Goal: Task Accomplishment & Management: Use online tool/utility

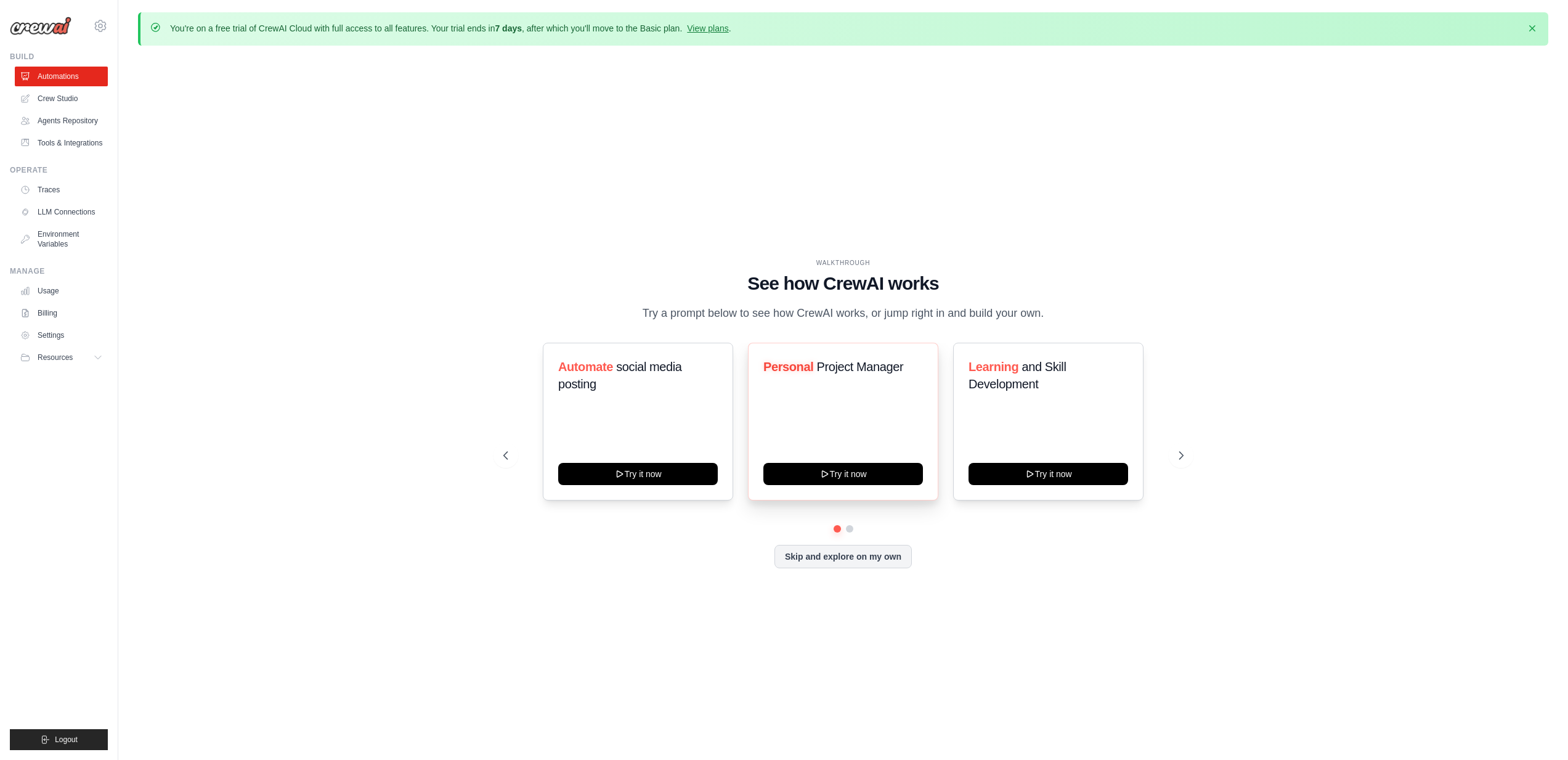
click at [857, 445] on div "Personal Project Manager Try it now" at bounding box center [844, 421] width 191 height 158
click at [848, 478] on button "Try it now" at bounding box center [843, 472] width 159 height 22
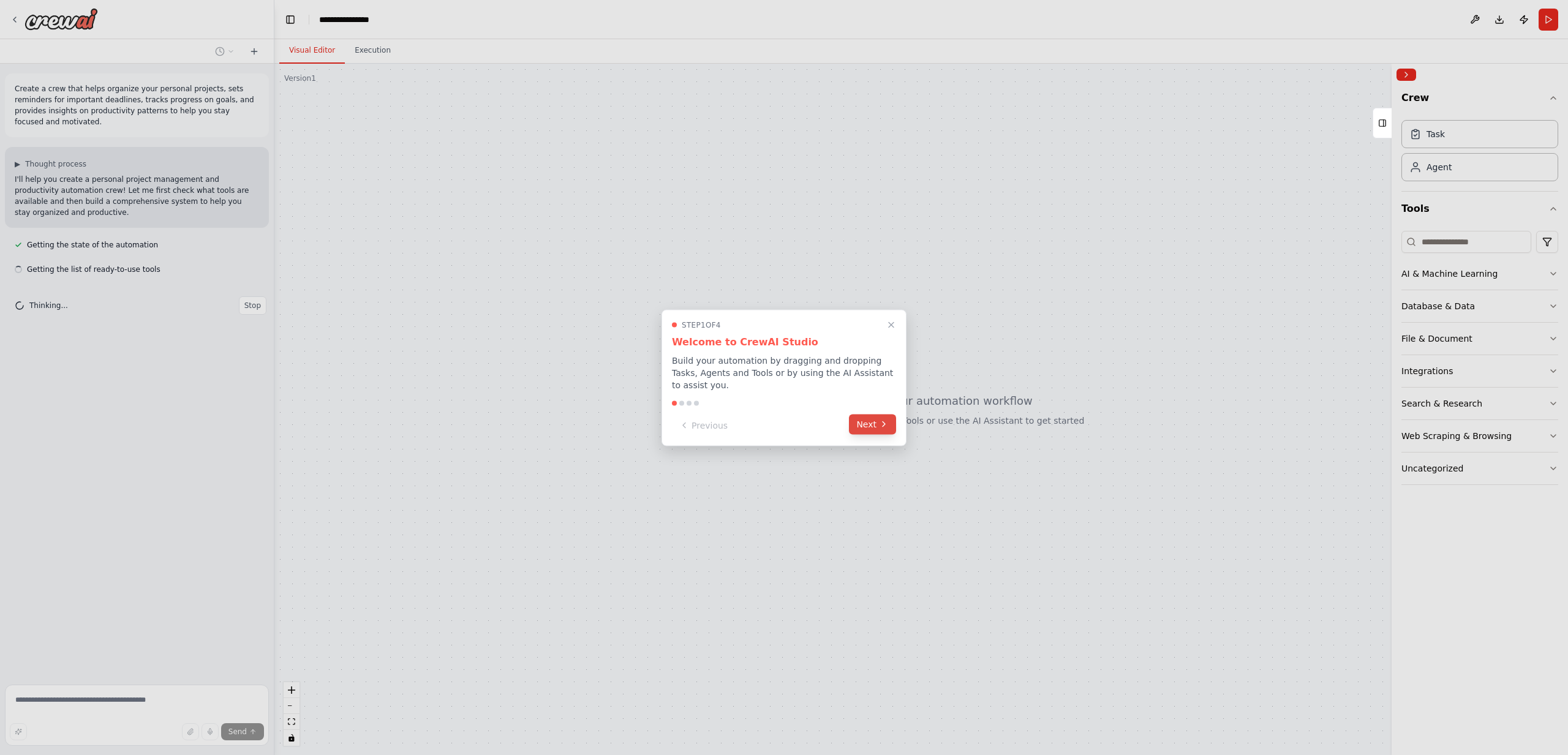
click at [872, 424] on button "Next" at bounding box center [873, 424] width 47 height 20
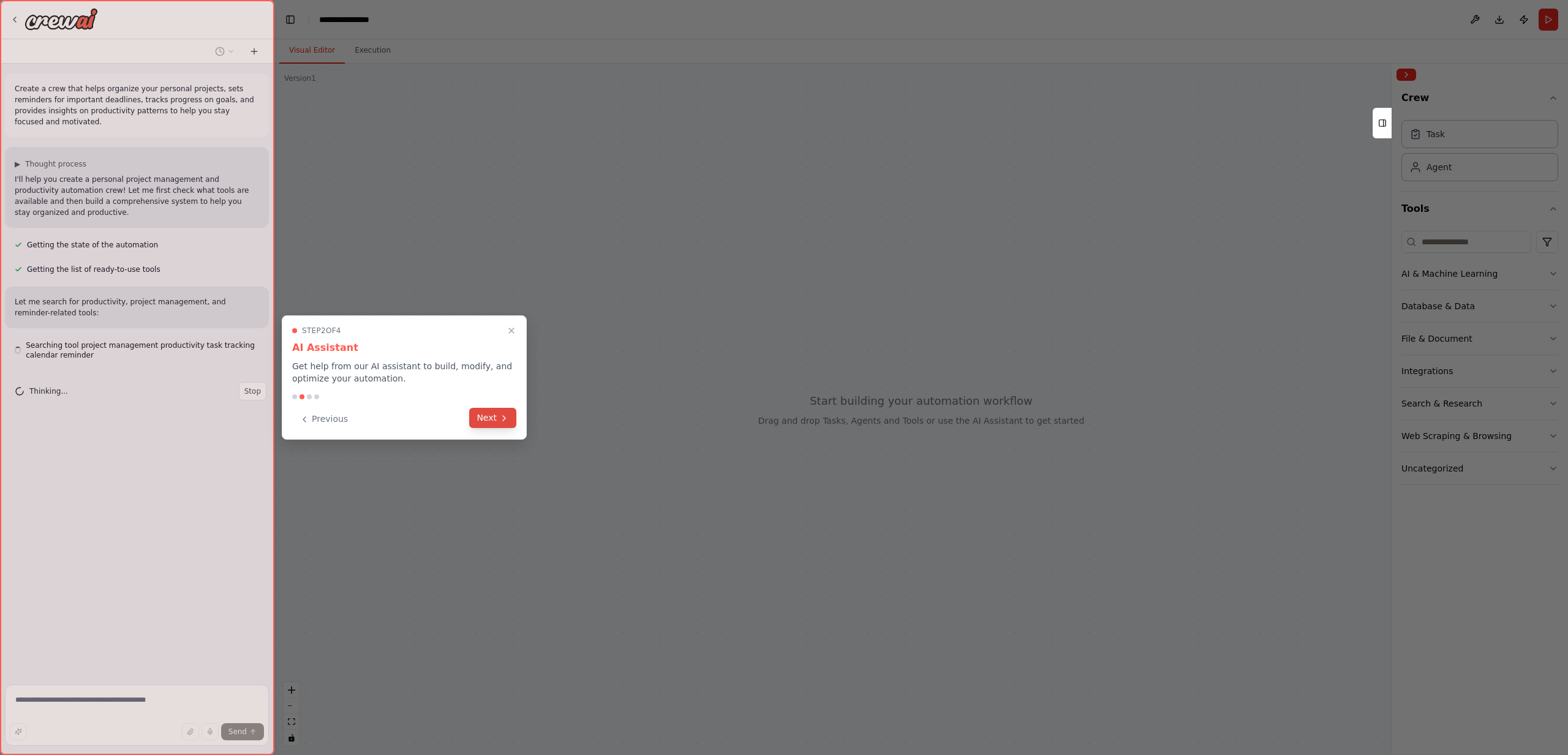
click at [487, 414] on button "Next" at bounding box center [493, 418] width 47 height 20
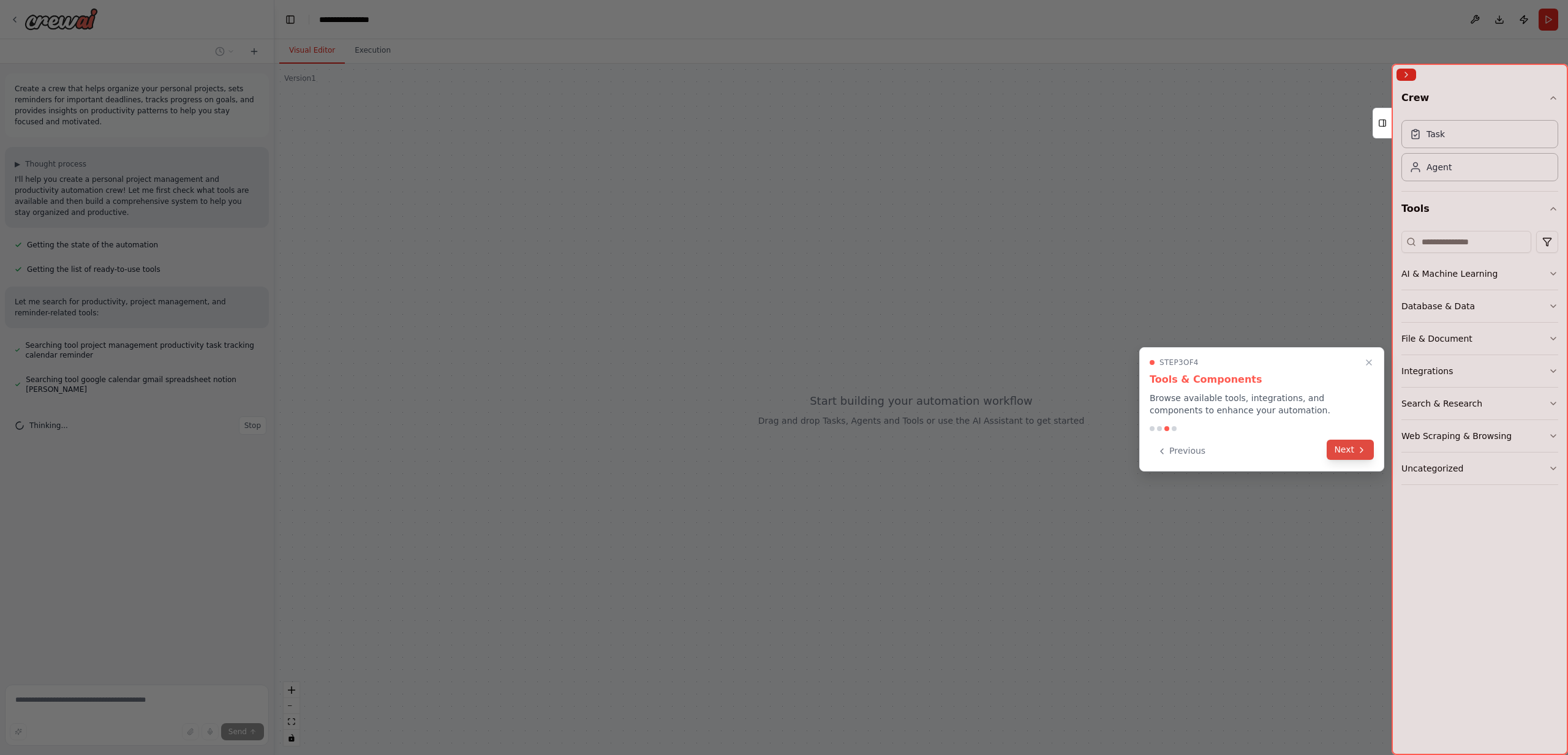
click at [1353, 451] on button "Next" at bounding box center [1351, 450] width 47 height 20
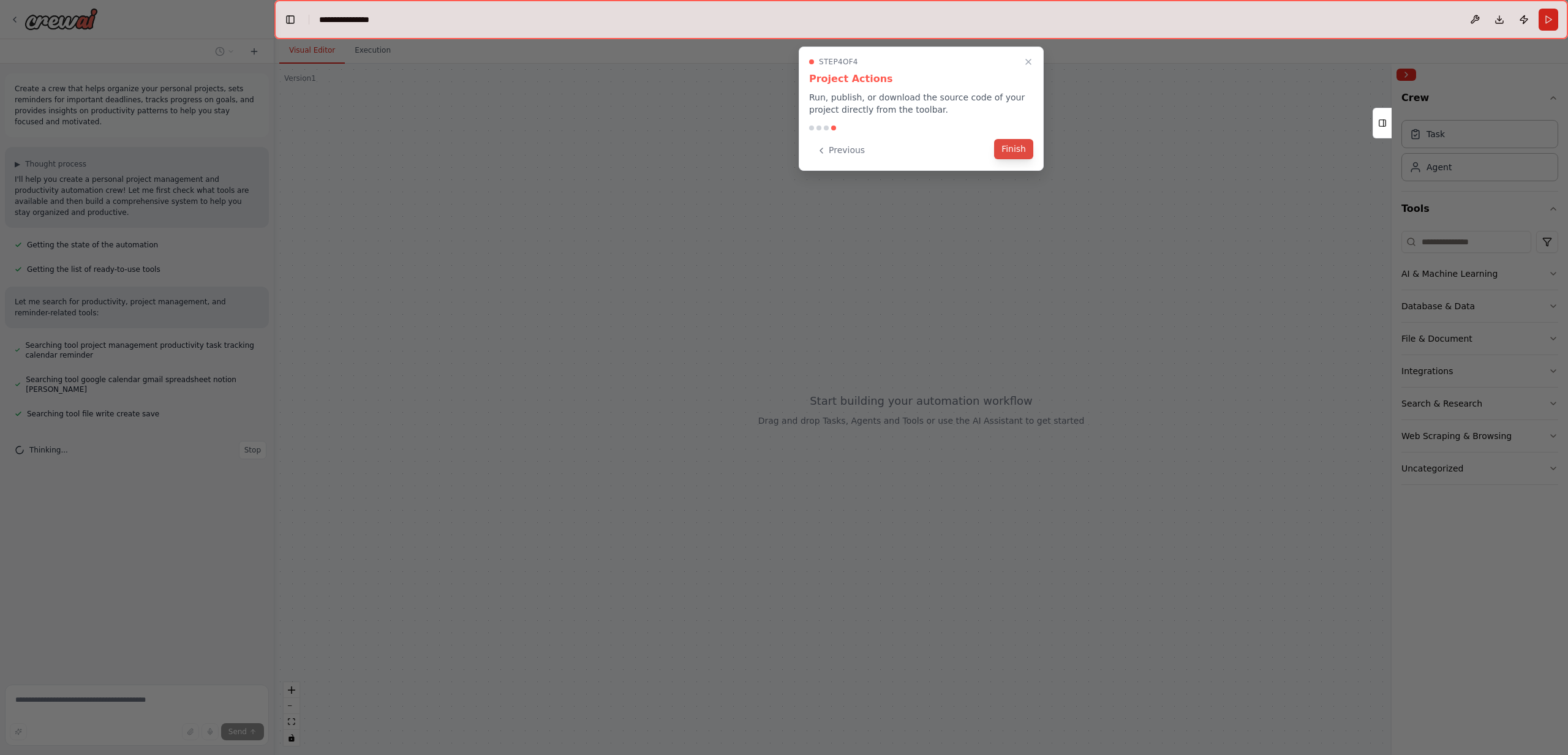
click at [1014, 145] on button "Finish" at bounding box center [1013, 149] width 39 height 20
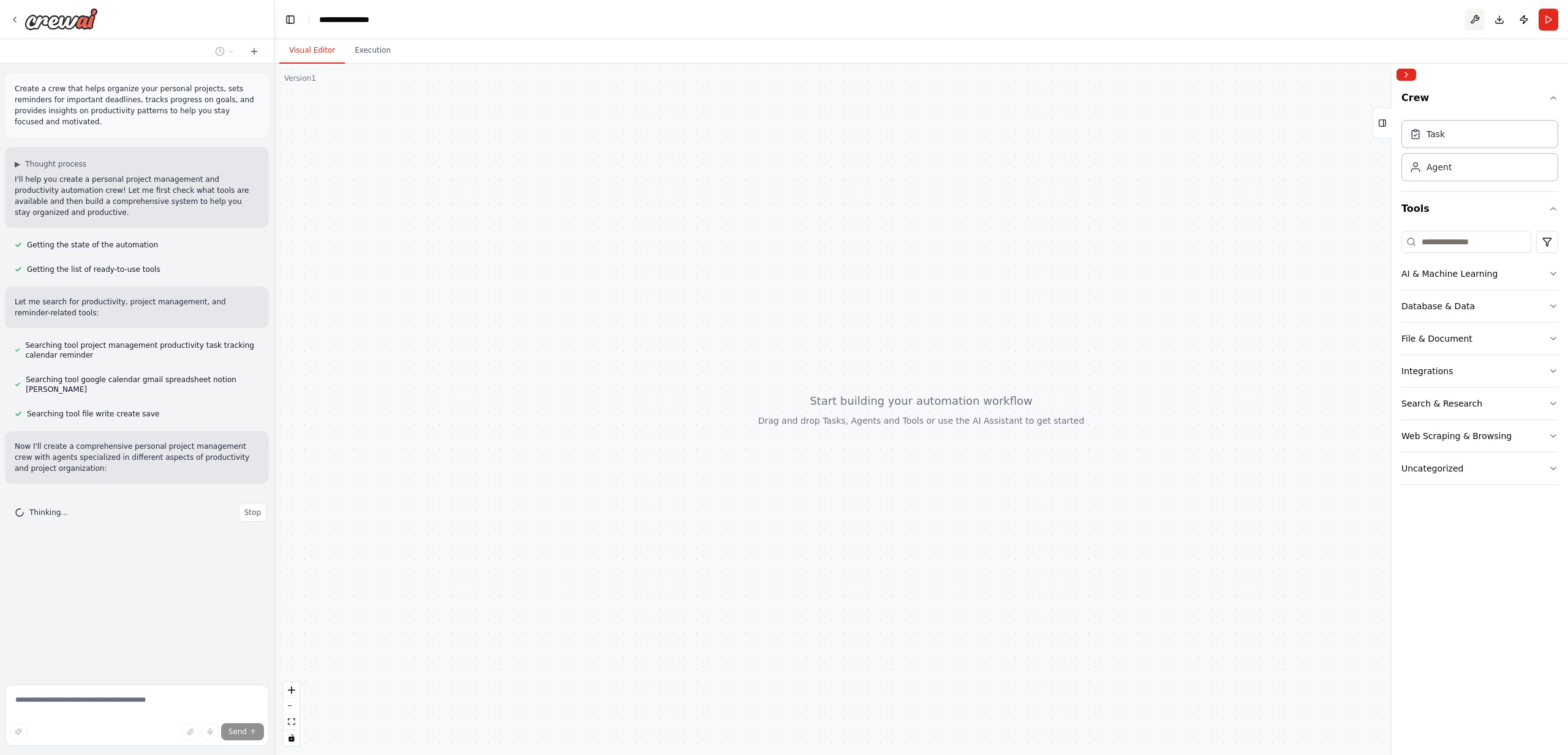
click at [1477, 18] on button at bounding box center [1475, 20] width 20 height 22
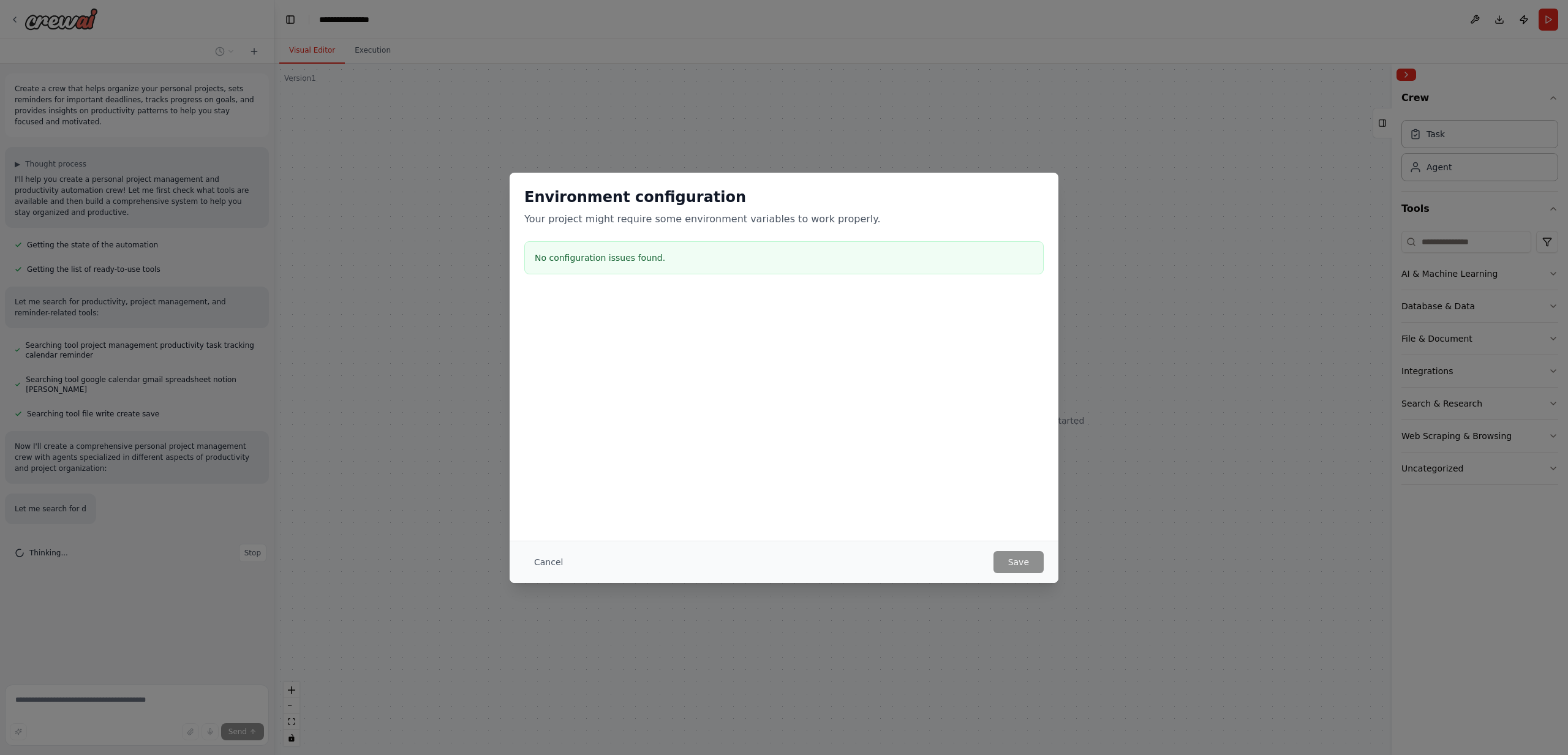
drag, startPoint x: 541, startPoint y: 562, endPoint x: 849, endPoint y: 539, distance: 308.9
click at [541, 561] on button "Cancel" at bounding box center [548, 562] width 48 height 22
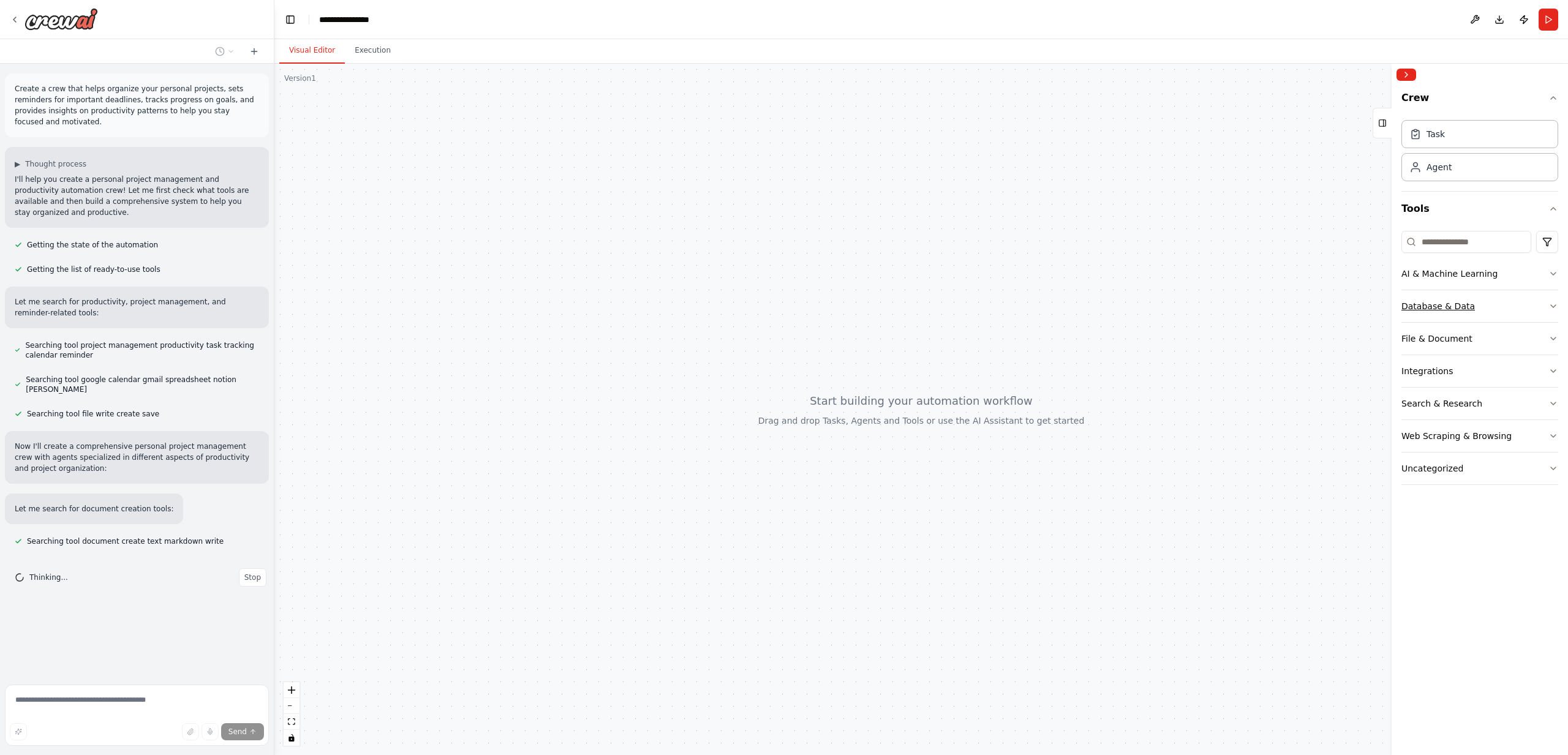
click at [1463, 309] on div "Database & Data" at bounding box center [1438, 306] width 74 height 12
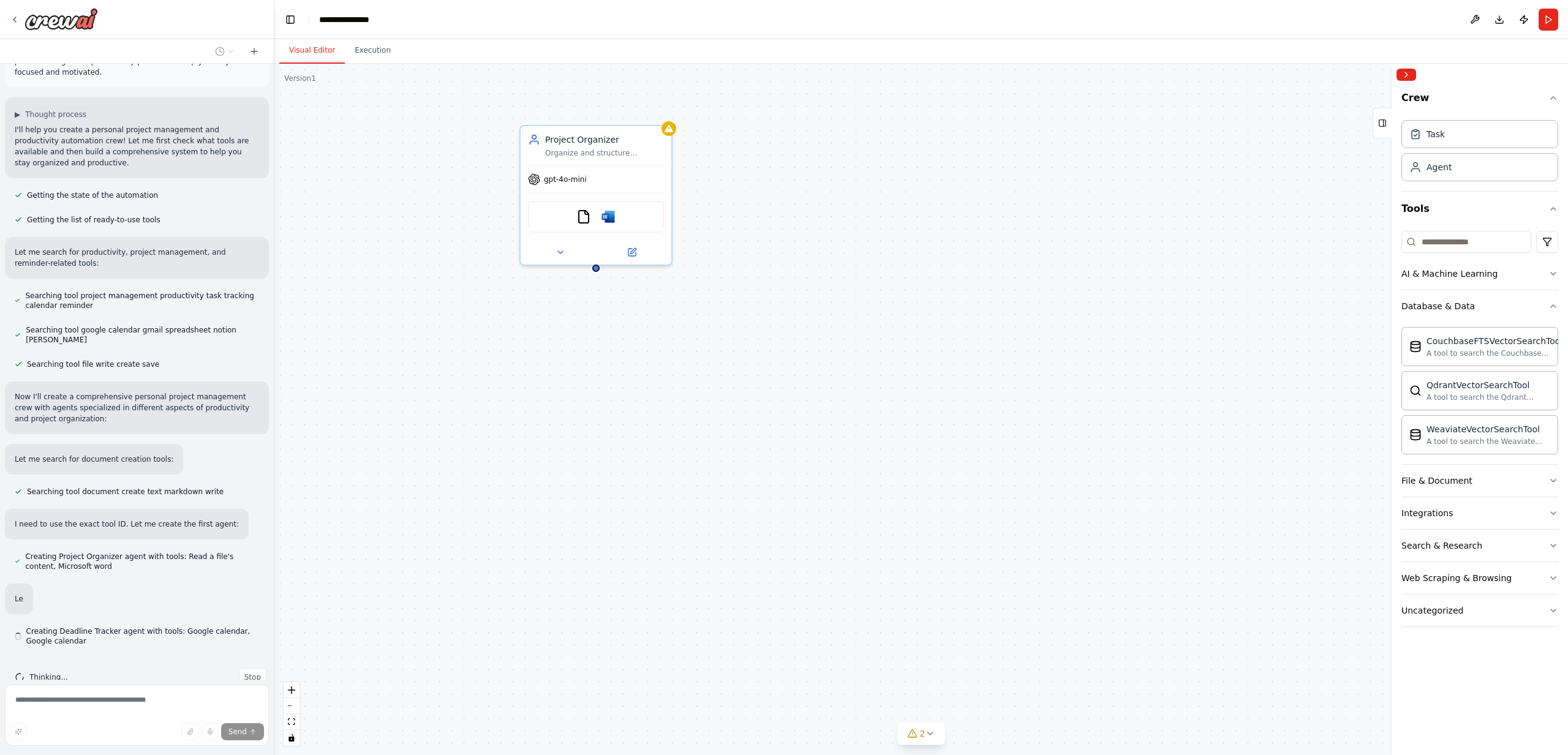
scroll to position [65, 0]
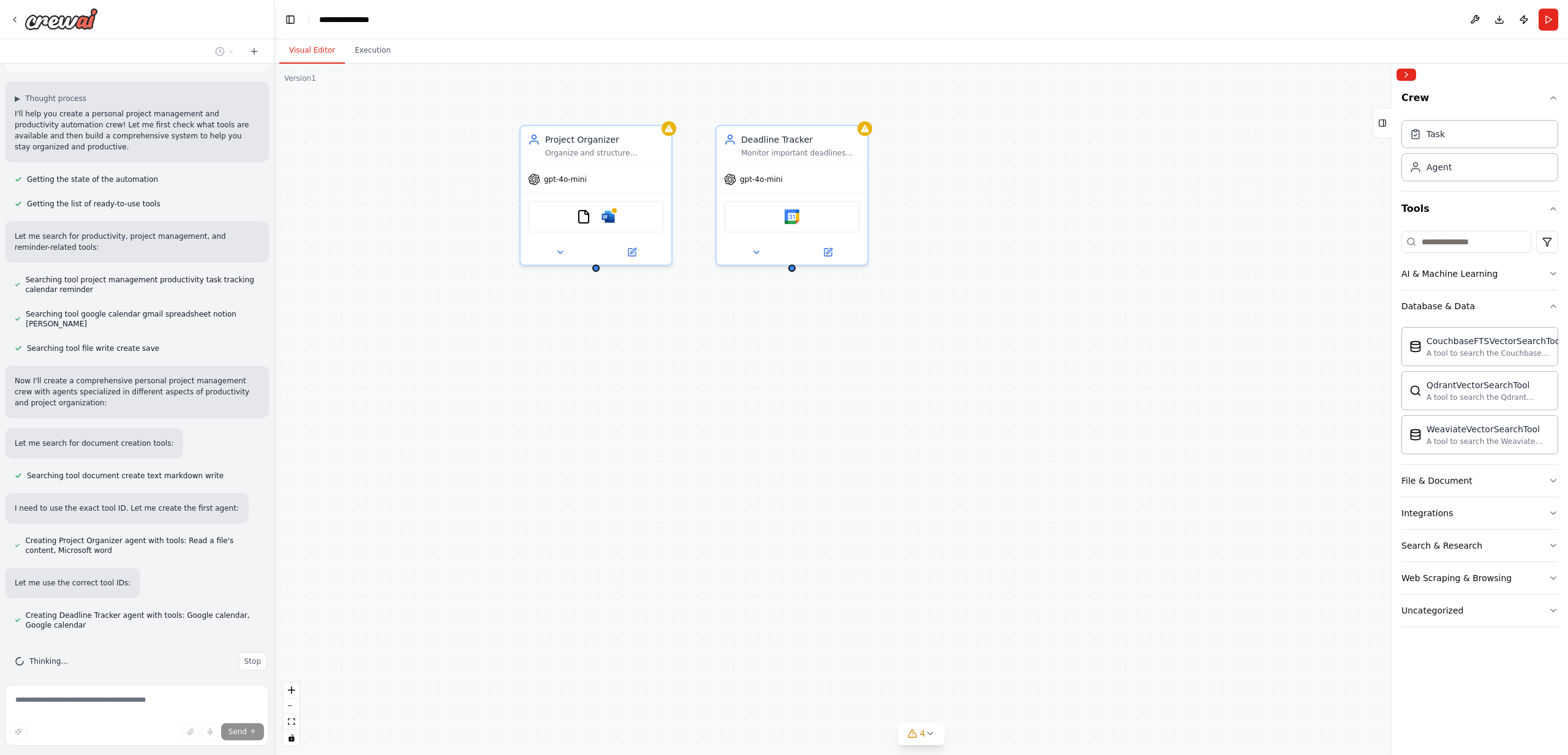
click at [719, 371] on div "Project Organizer Organize and structure personal projects by creating clear pr…" at bounding box center [921, 409] width 1294 height 691
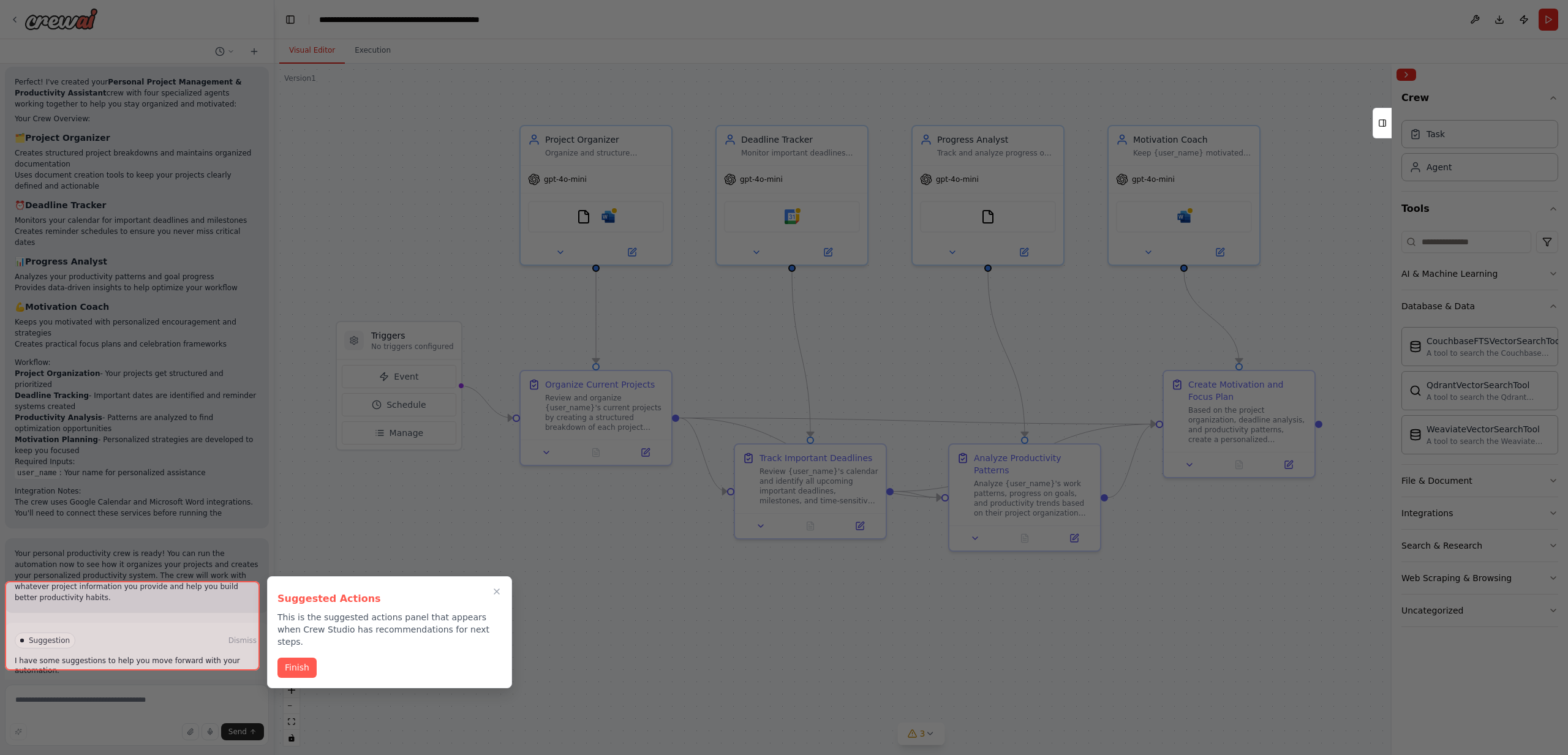
scroll to position [959, 0]
